Goal: Information Seeking & Learning: Understand process/instructions

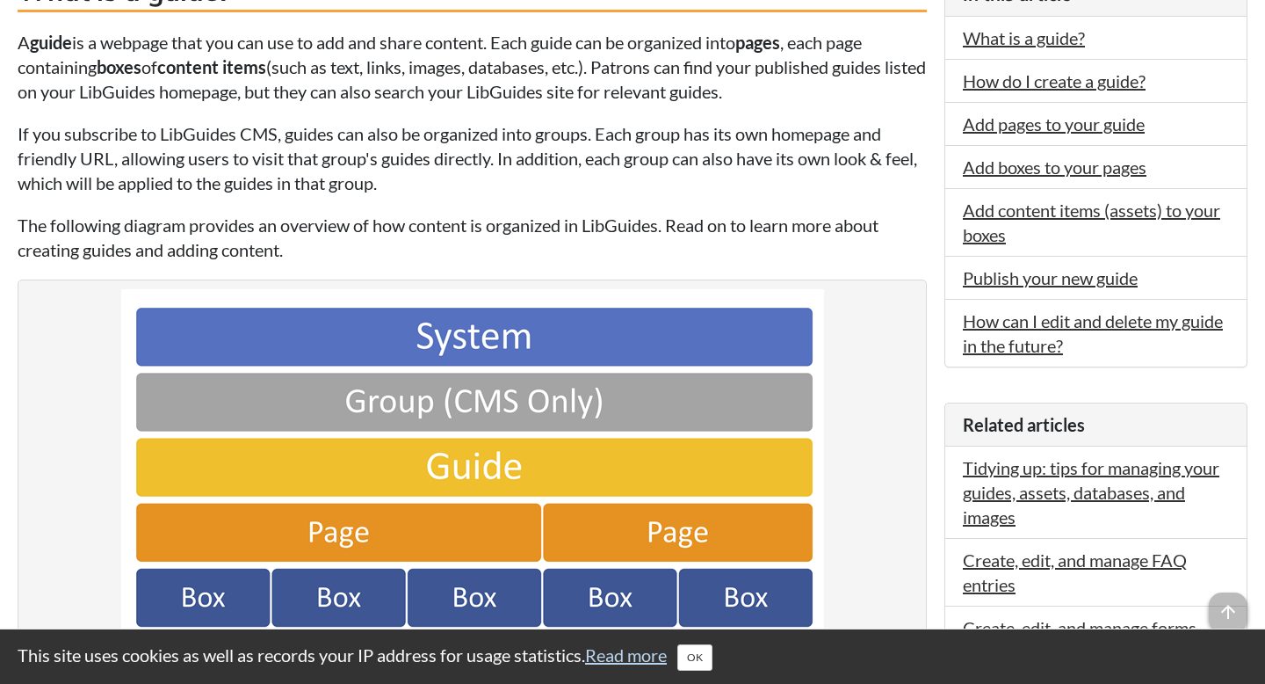
scroll to position [496, 0]
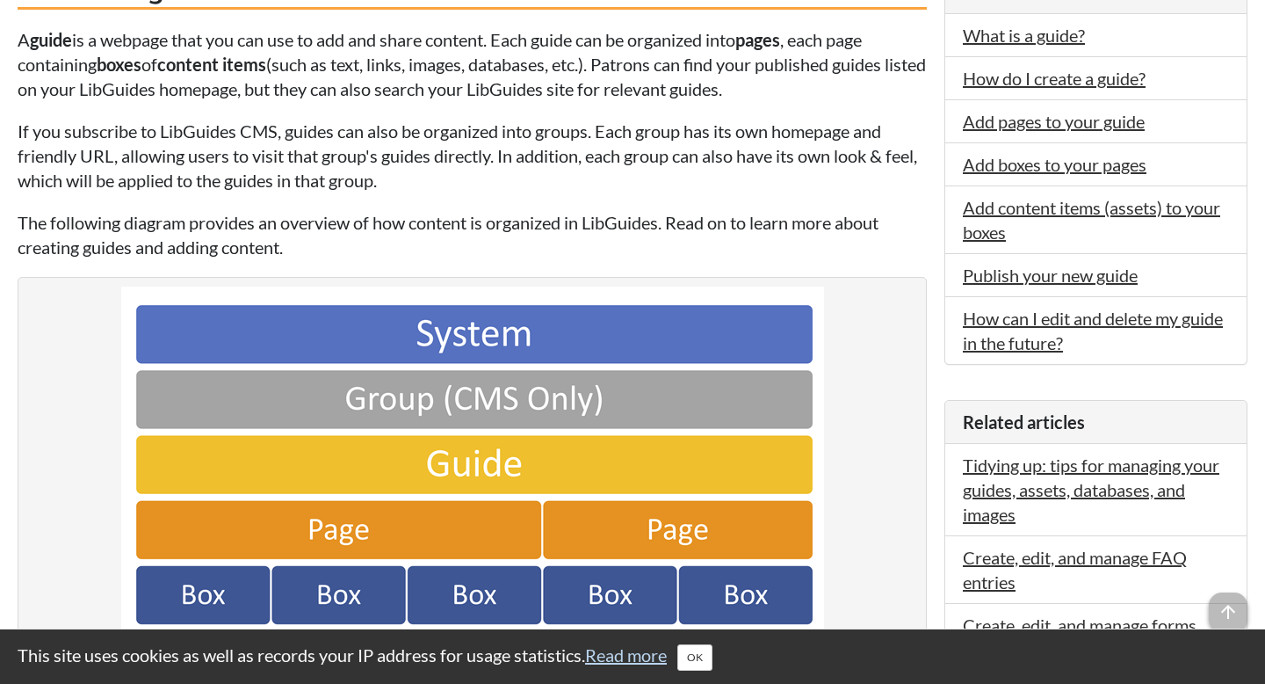
click at [432, 396] on img at bounding box center [472, 493] width 703 height 415
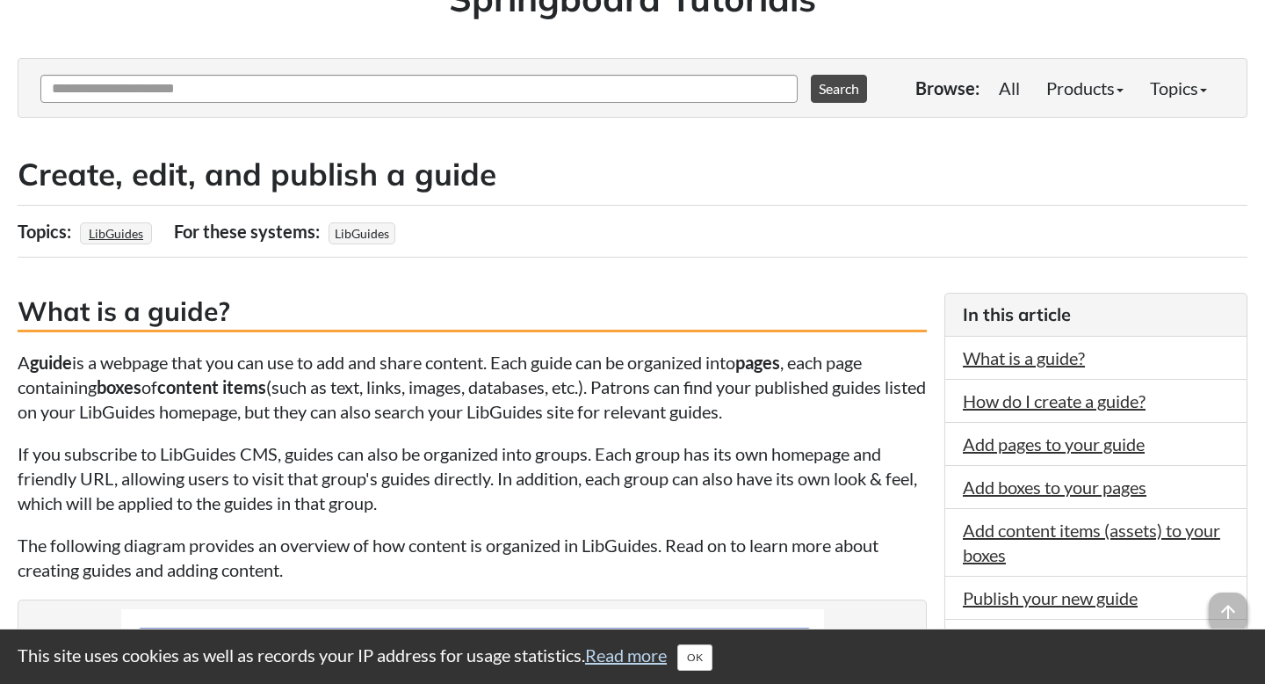
scroll to position [0, 0]
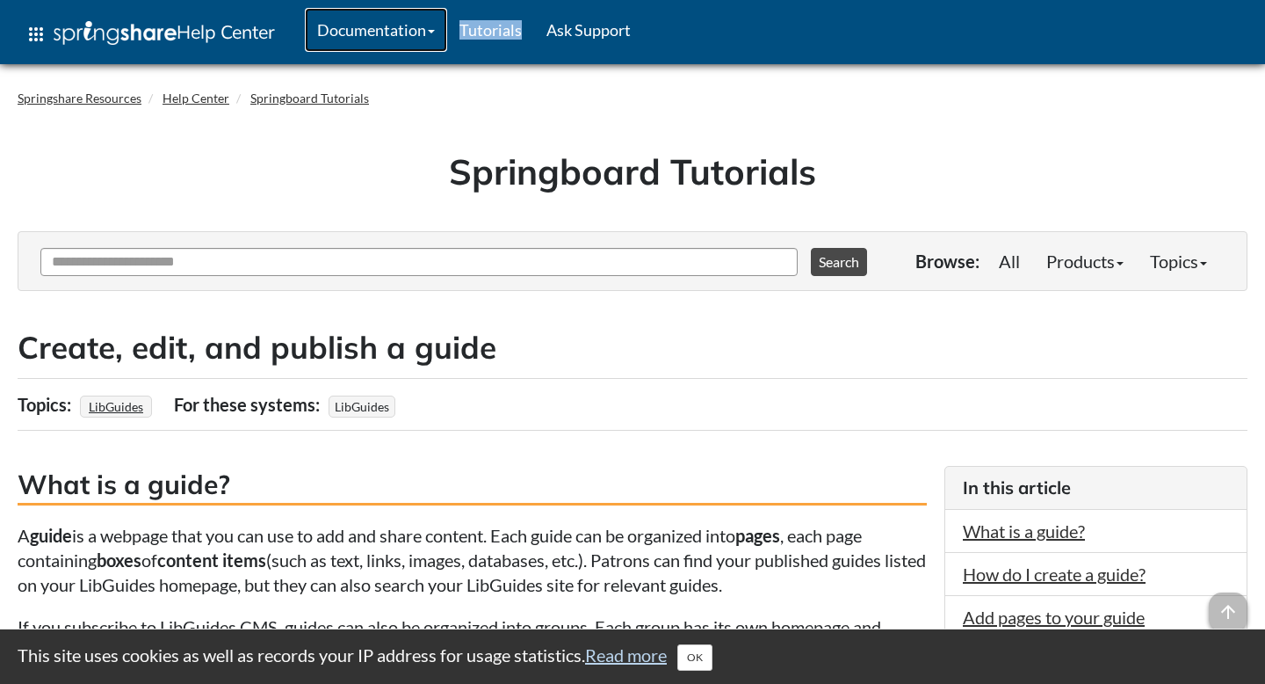
click at [385, 34] on link "Documentation" at bounding box center [376, 30] width 142 height 44
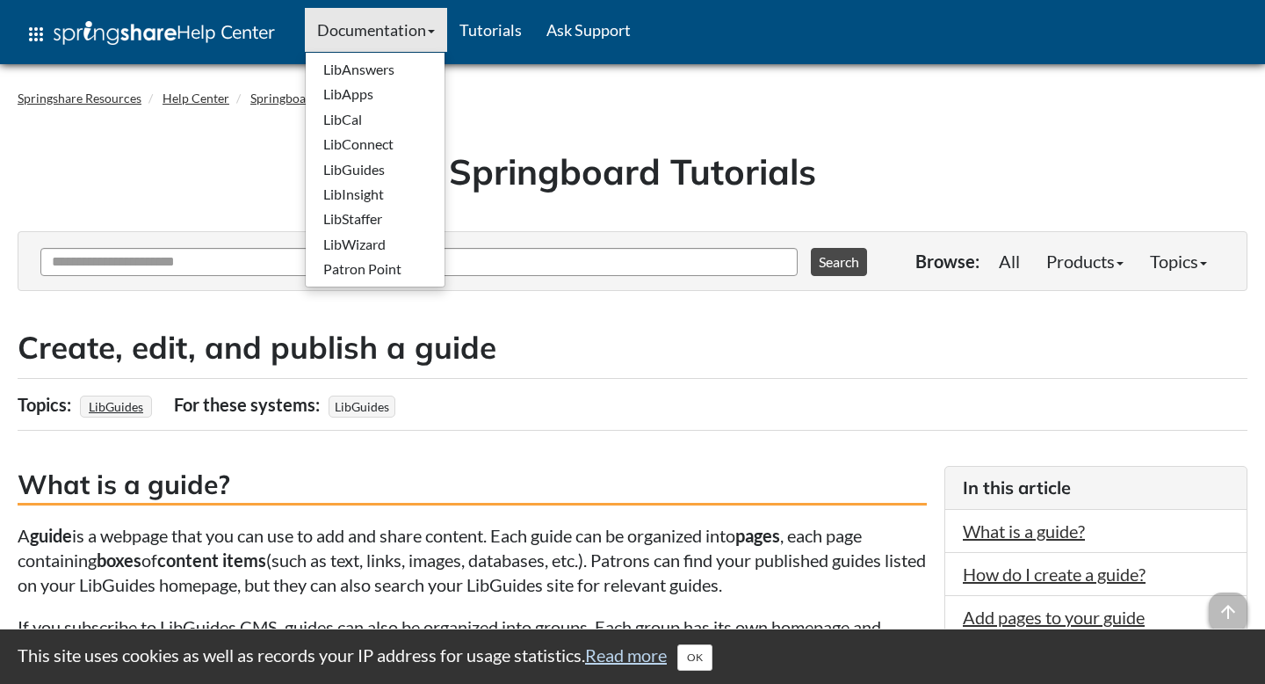
click at [470, 395] on div "Topics: LibGuides For these users: For these systems: LibGuides" at bounding box center [633, 404] width 1230 height 53
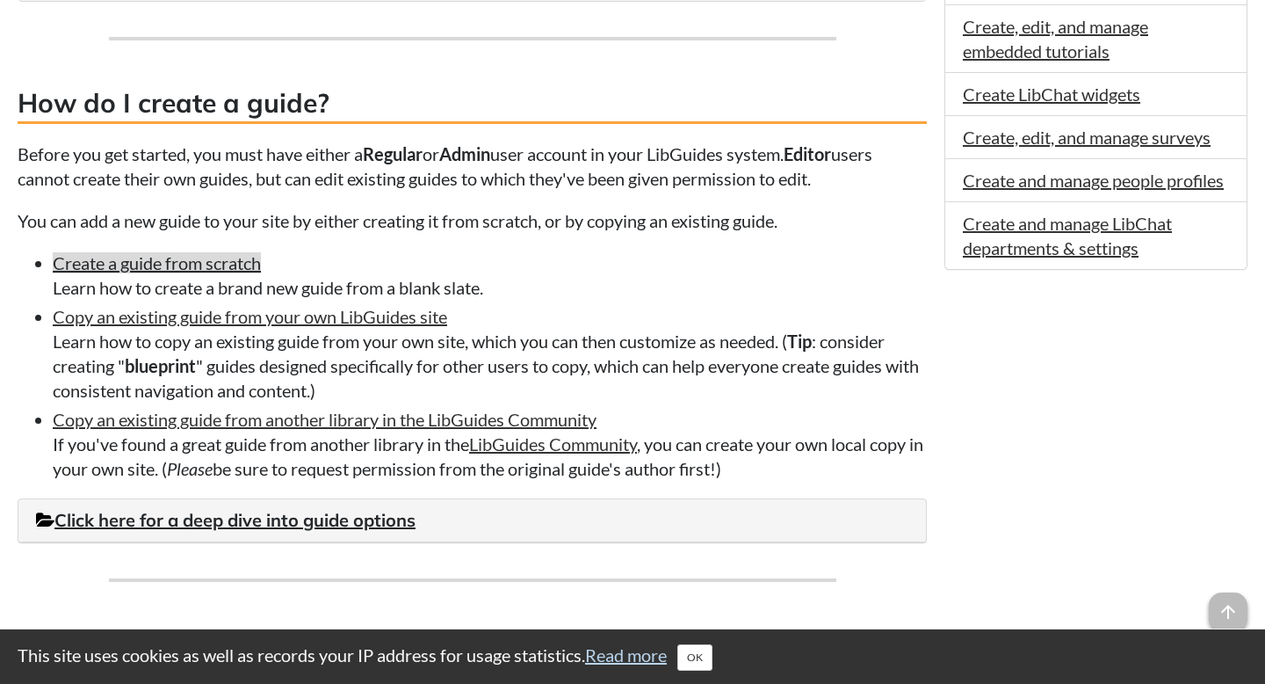
scroll to position [1207, 0]
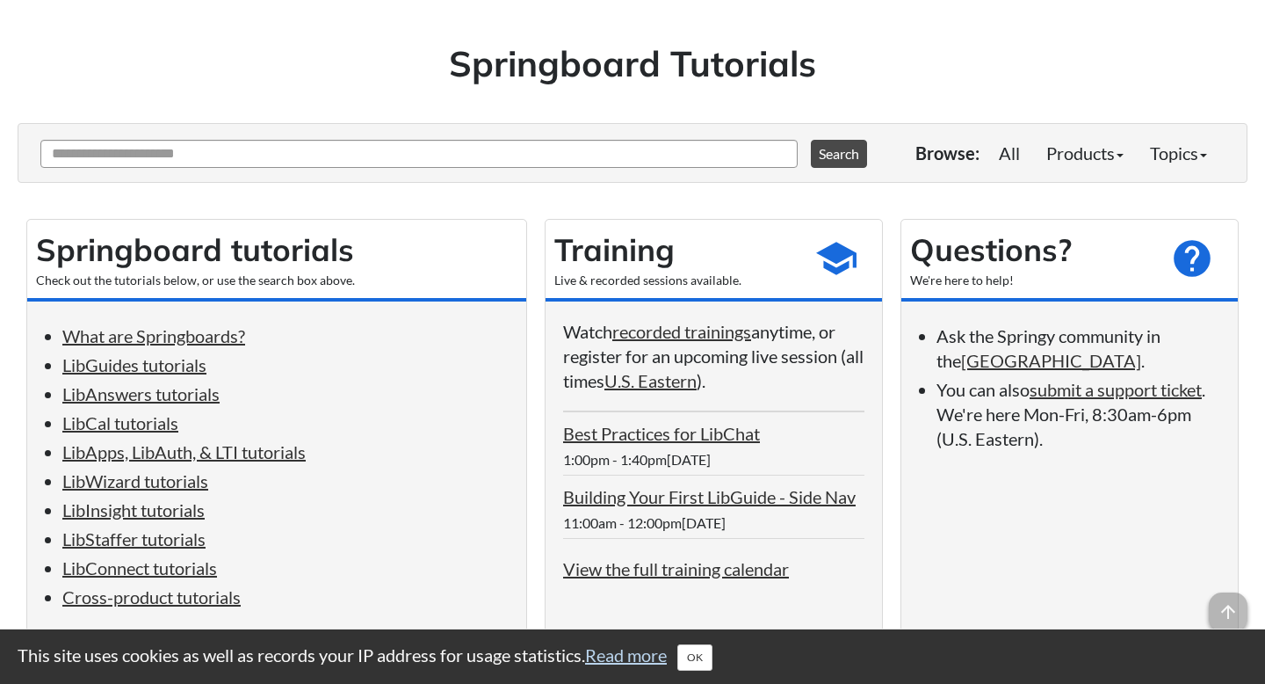
scroll to position [132, 0]
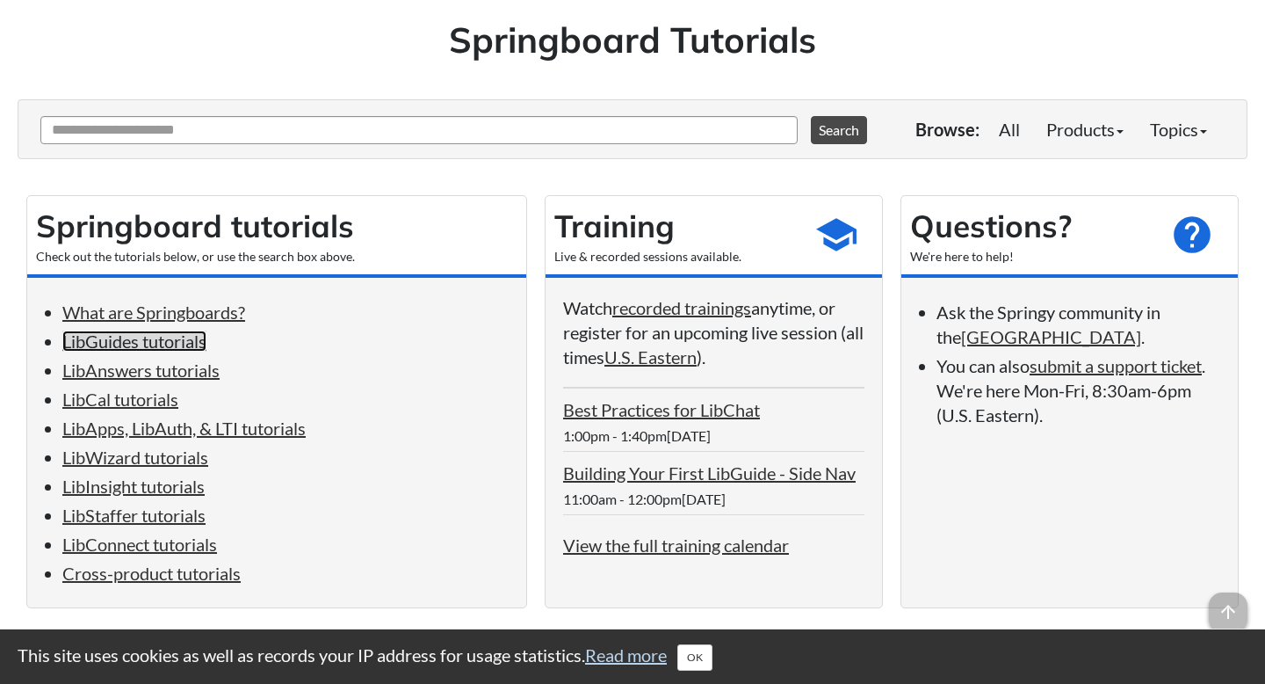
click at [171, 346] on link "LibGuides tutorials" at bounding box center [134, 340] width 144 height 21
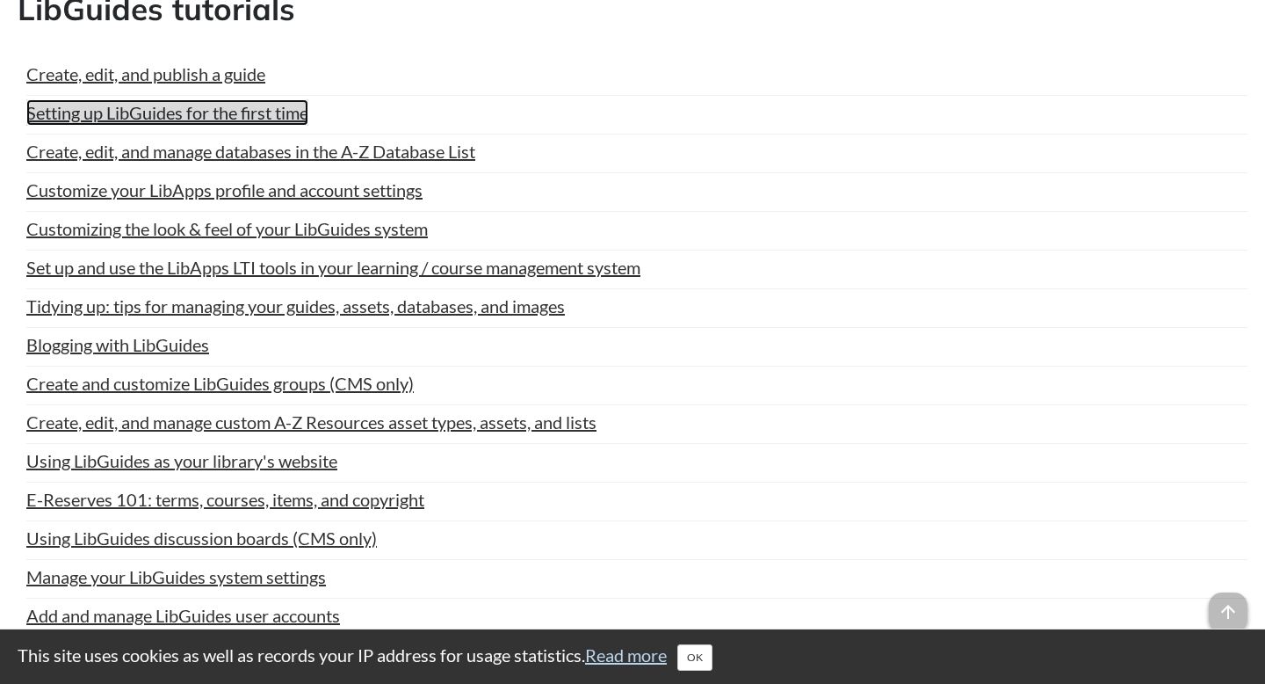
click at [200, 125] on link "Setting up LibGuides for the first time" at bounding box center [167, 112] width 282 height 26
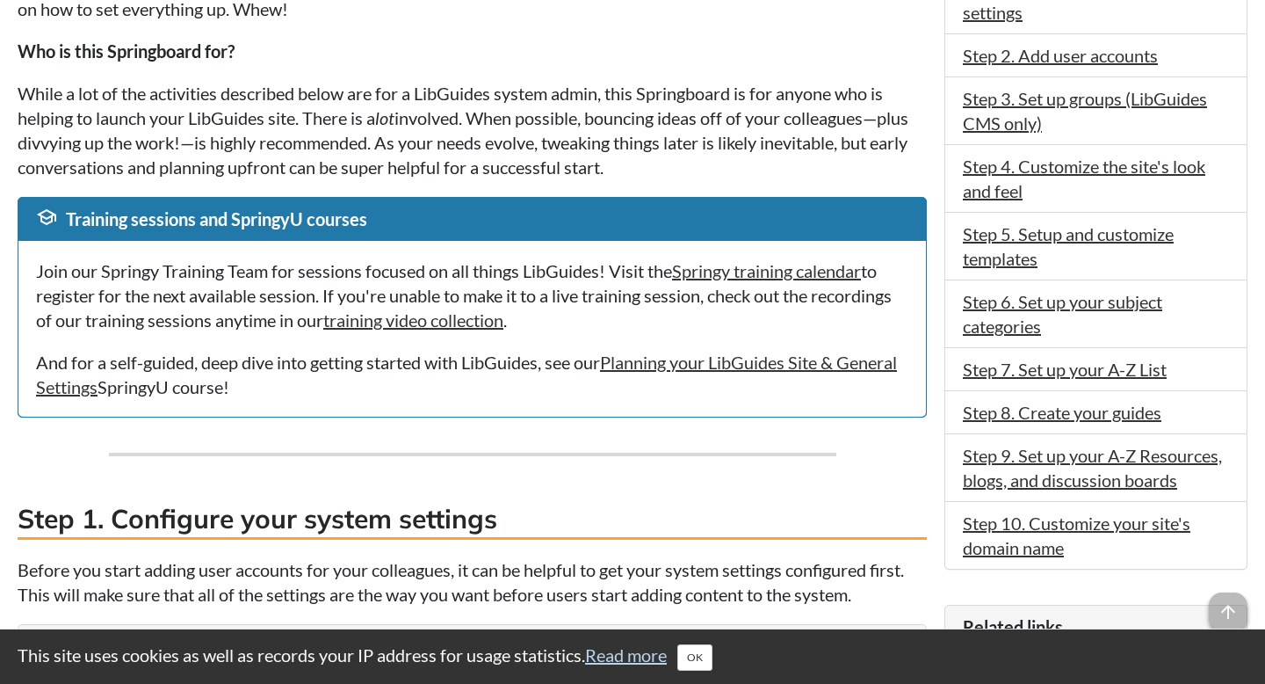
scroll to position [547, 0]
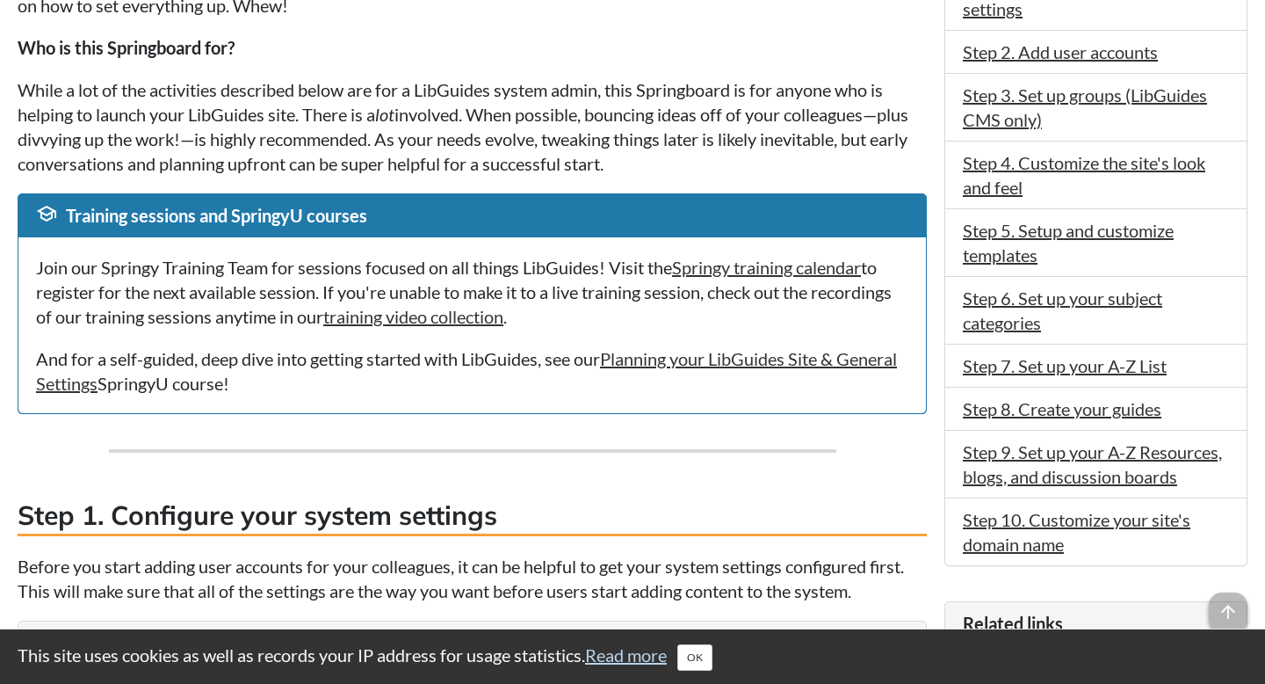
click at [605, 299] on p "Join our Springy Training Team for sessions focused on all things LibGuides! Vi…" at bounding box center [472, 292] width 873 height 74
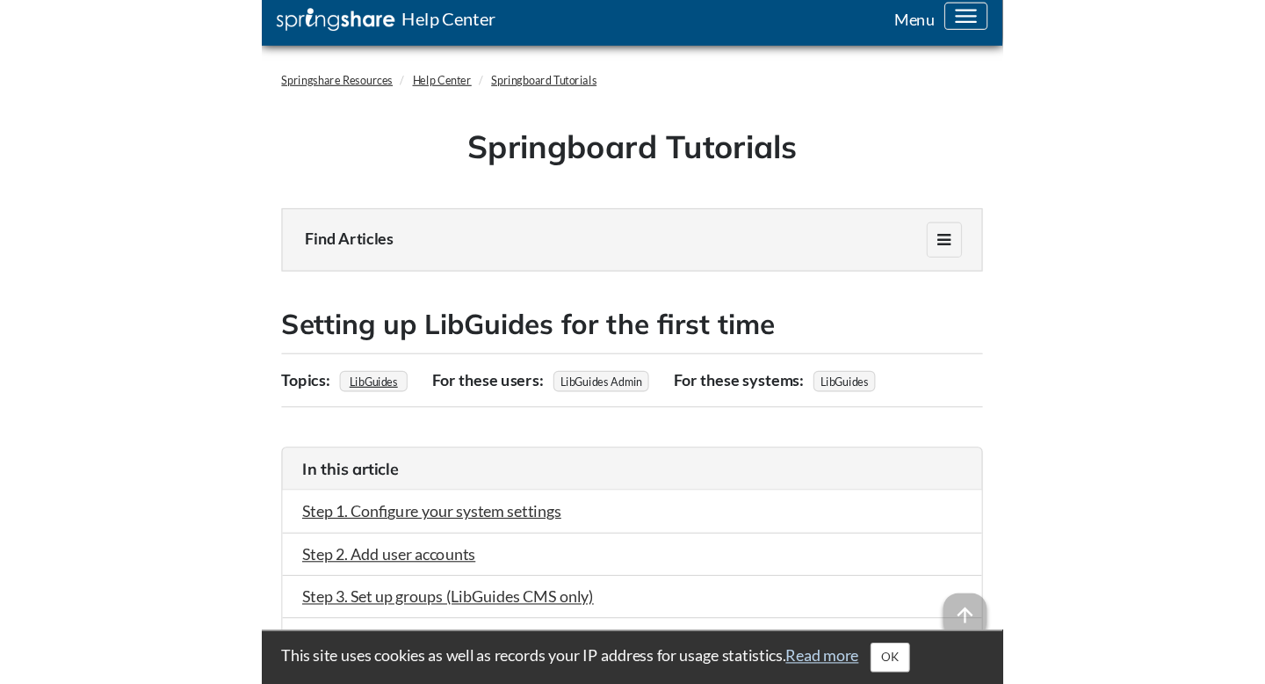
scroll to position [0, 0]
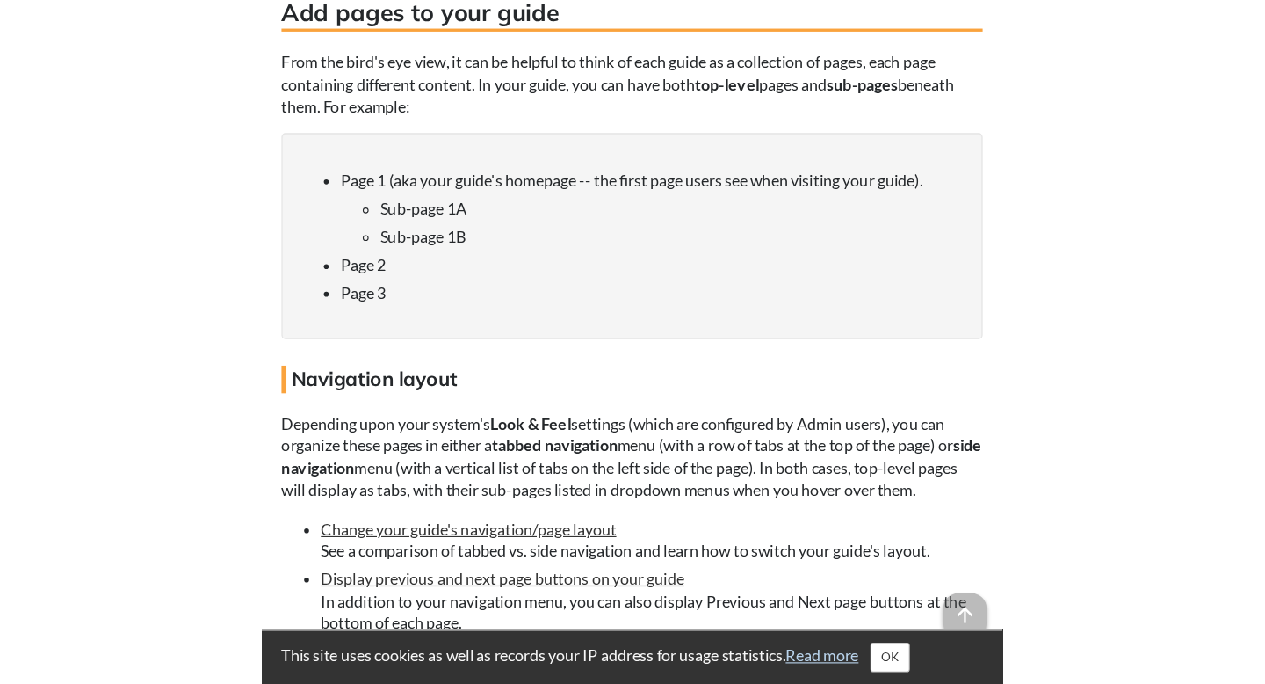
scroll to position [1988, 0]
